Goal: Information Seeking & Learning: Learn about a topic

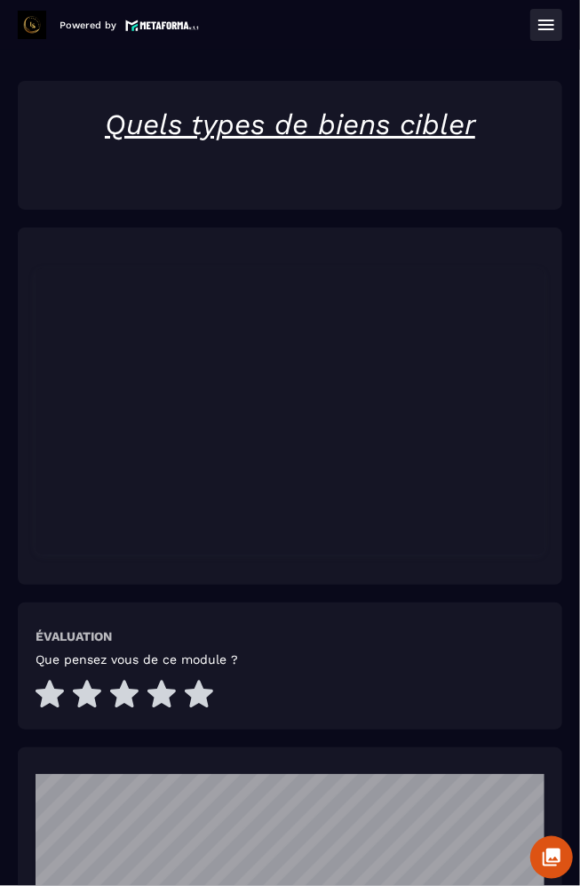
scroll to position [52, 0]
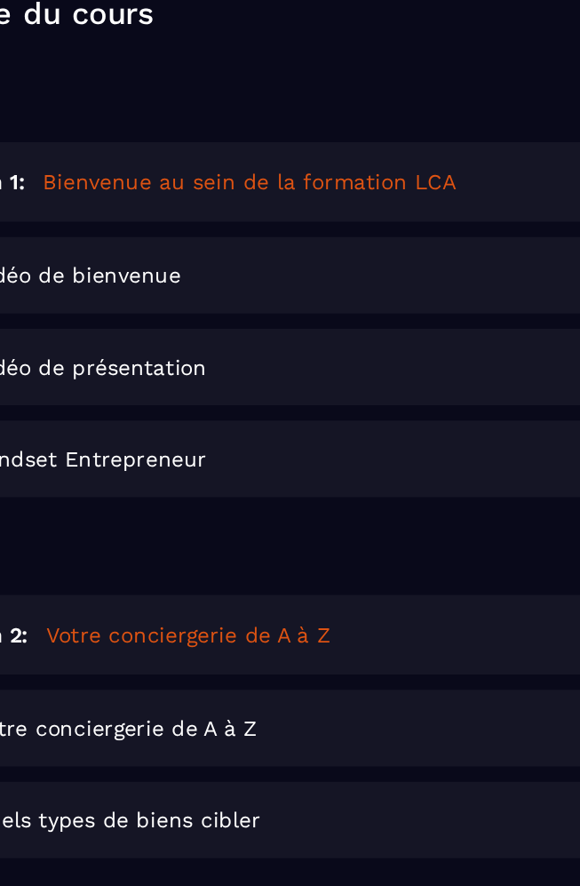
scroll to position [324, 0]
click at [212, 464] on div "Mindset Entrepreneur Lire" at bounding box center [314, 462] width 497 height 44
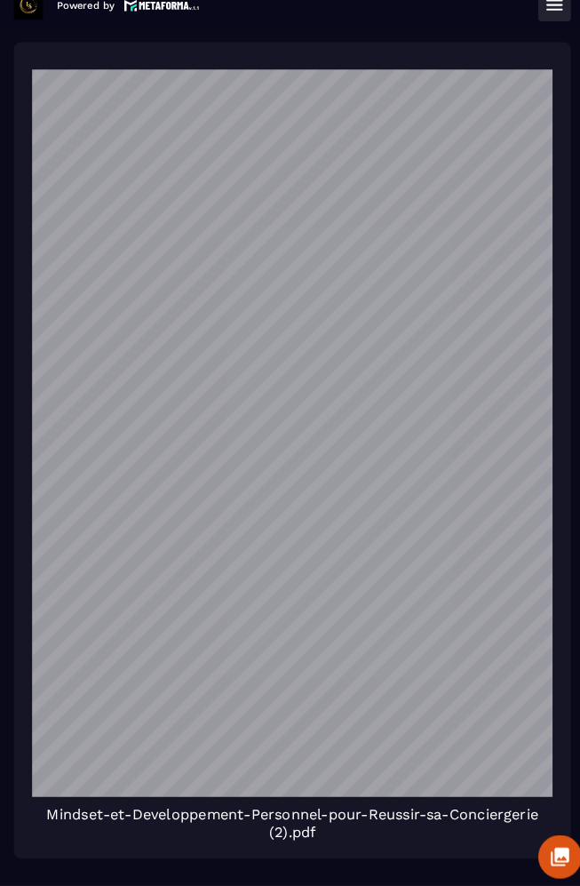
scroll to position [13, 0]
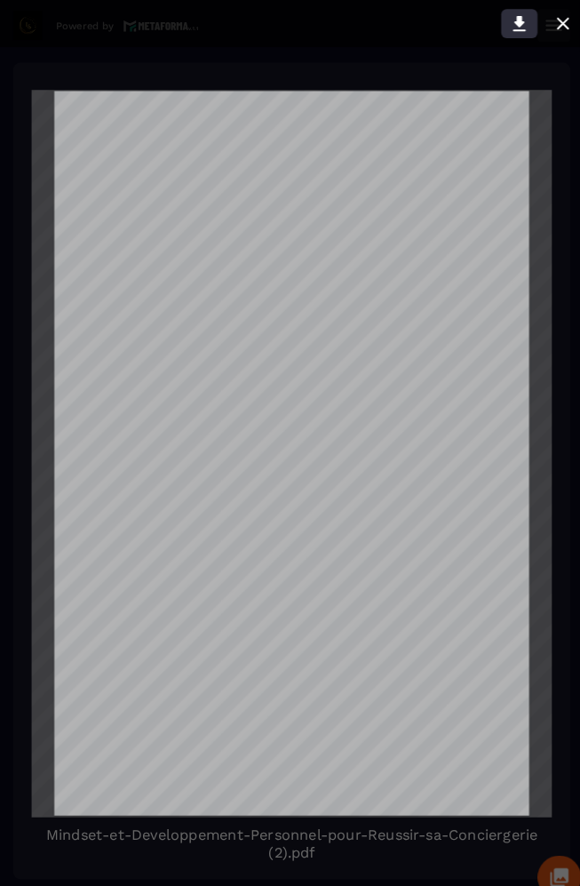
click at [514, 22] on icon at bounding box center [513, 23] width 12 height 15
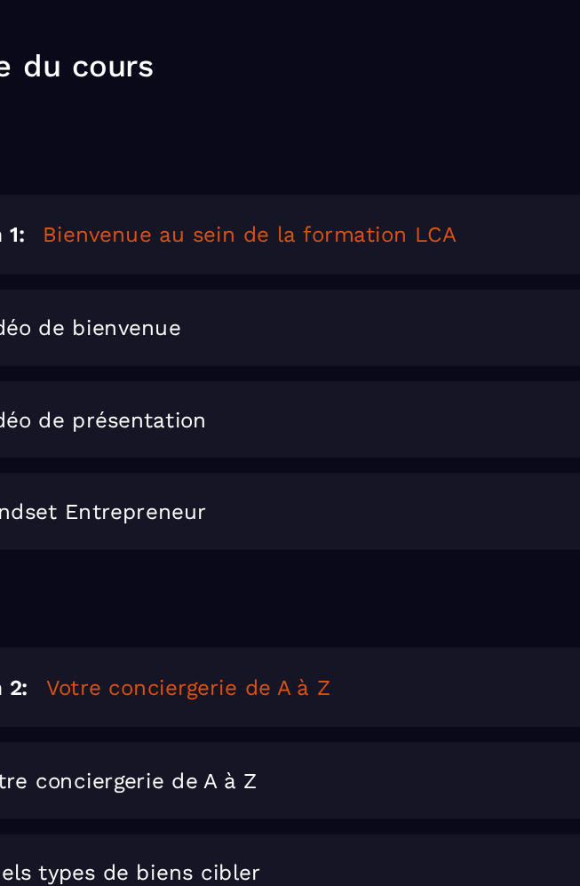
scroll to position [299, 0]
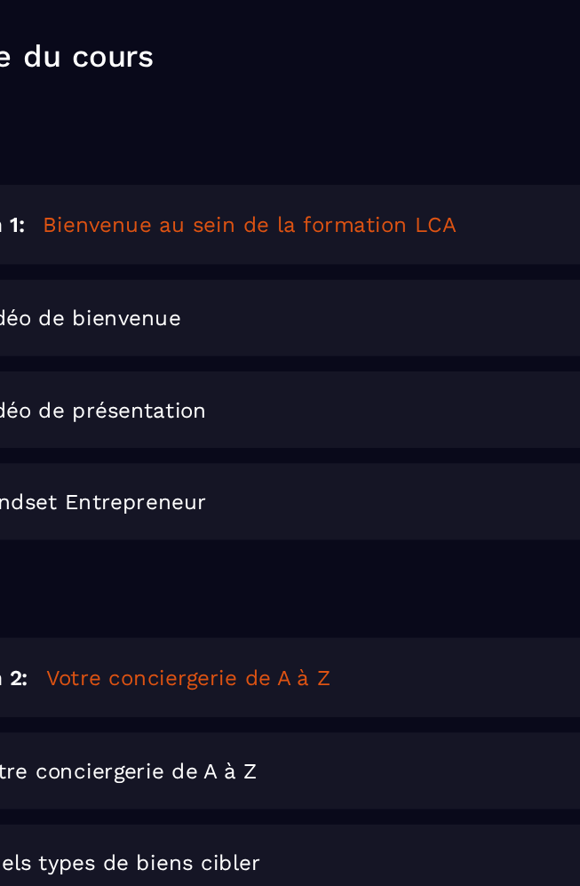
click at [314, 624] on div "Votre conciergerie de A à Z Lire" at bounding box center [314, 643] width 497 height 44
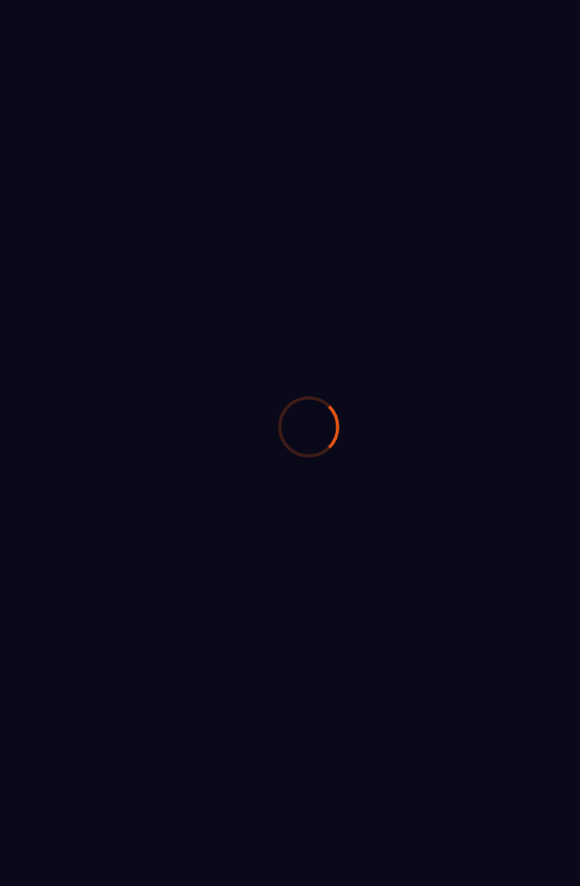
type textarea "*"
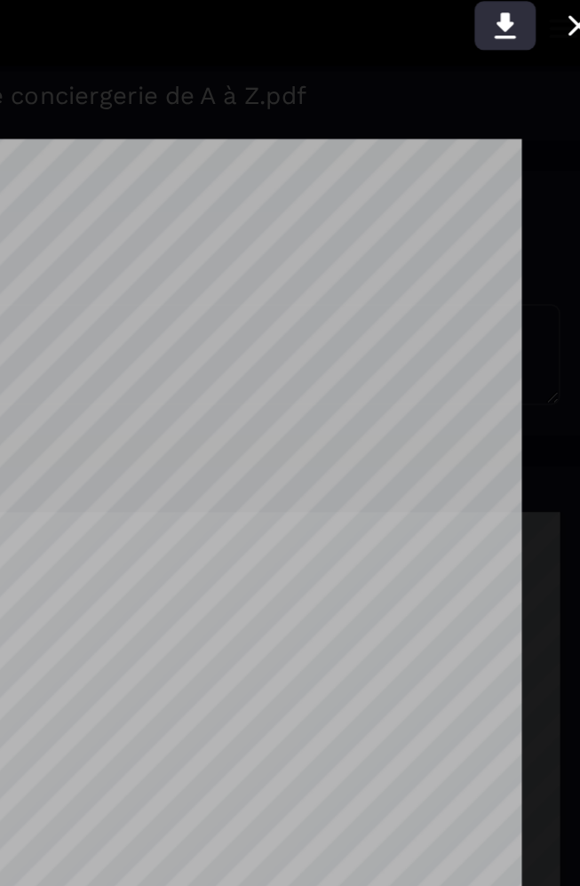
click at [518, 20] on icon at bounding box center [512, 22] width 21 height 21
